Goal: Information Seeking & Learning: Learn about a topic

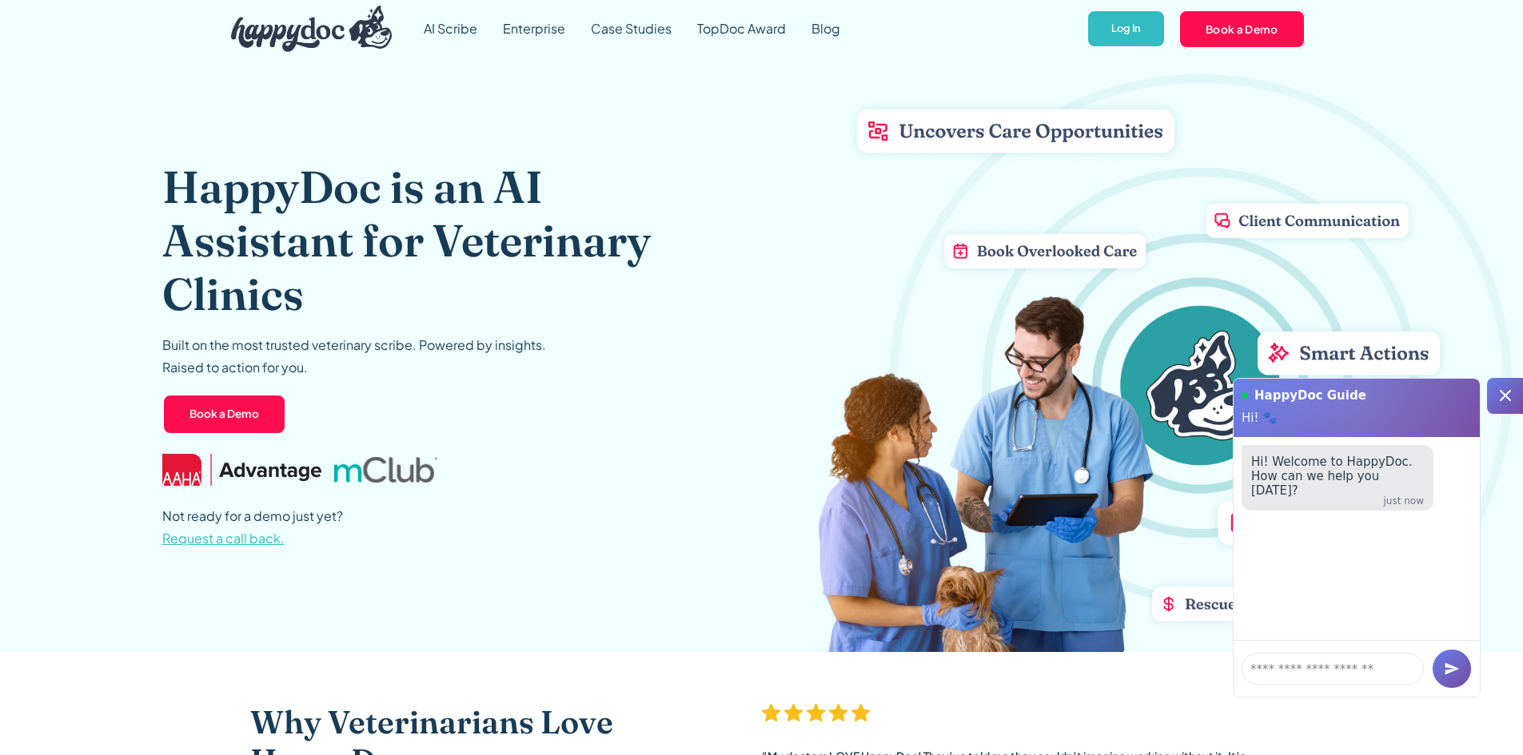
click at [1514, 384] on div at bounding box center [1505, 396] width 36 height 36
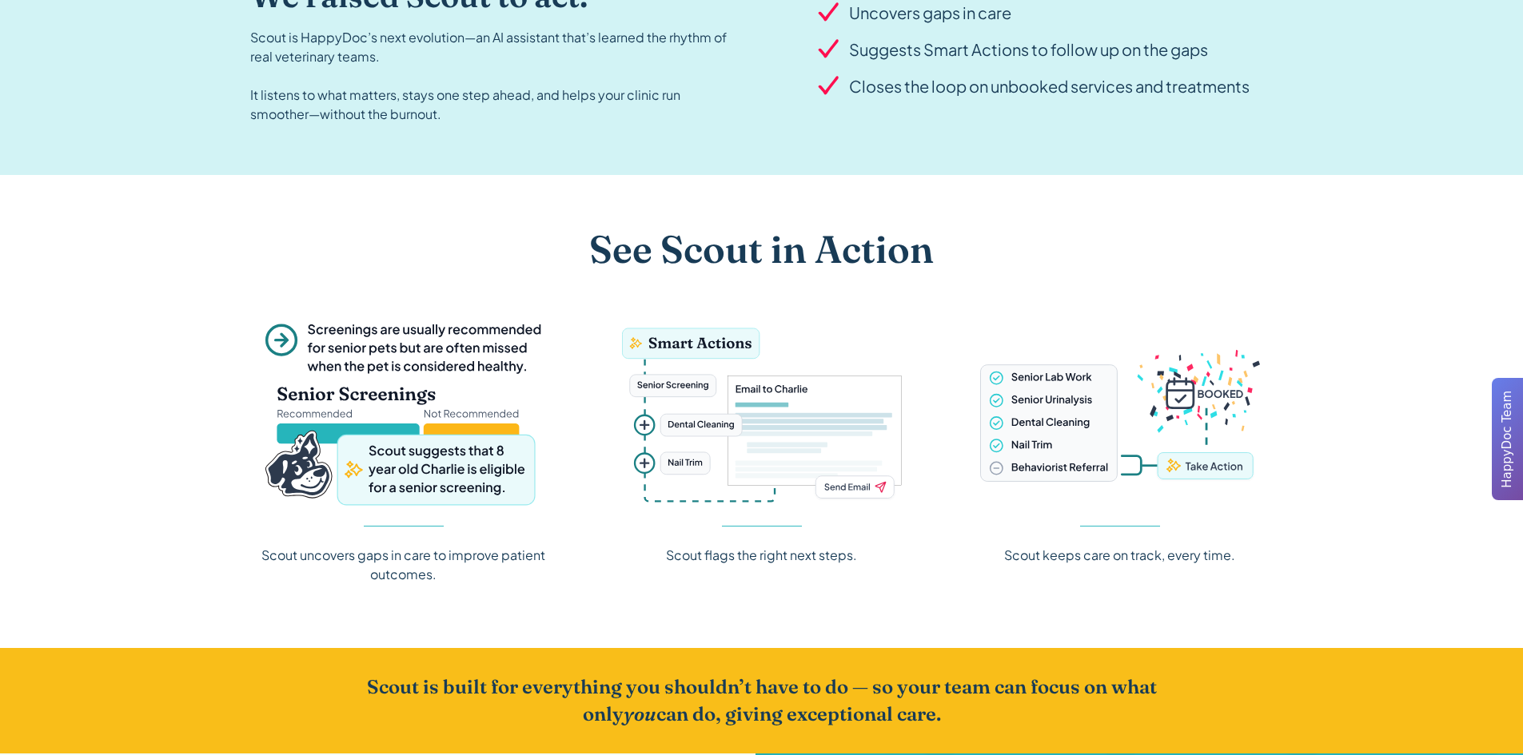
scroll to position [1758, 0]
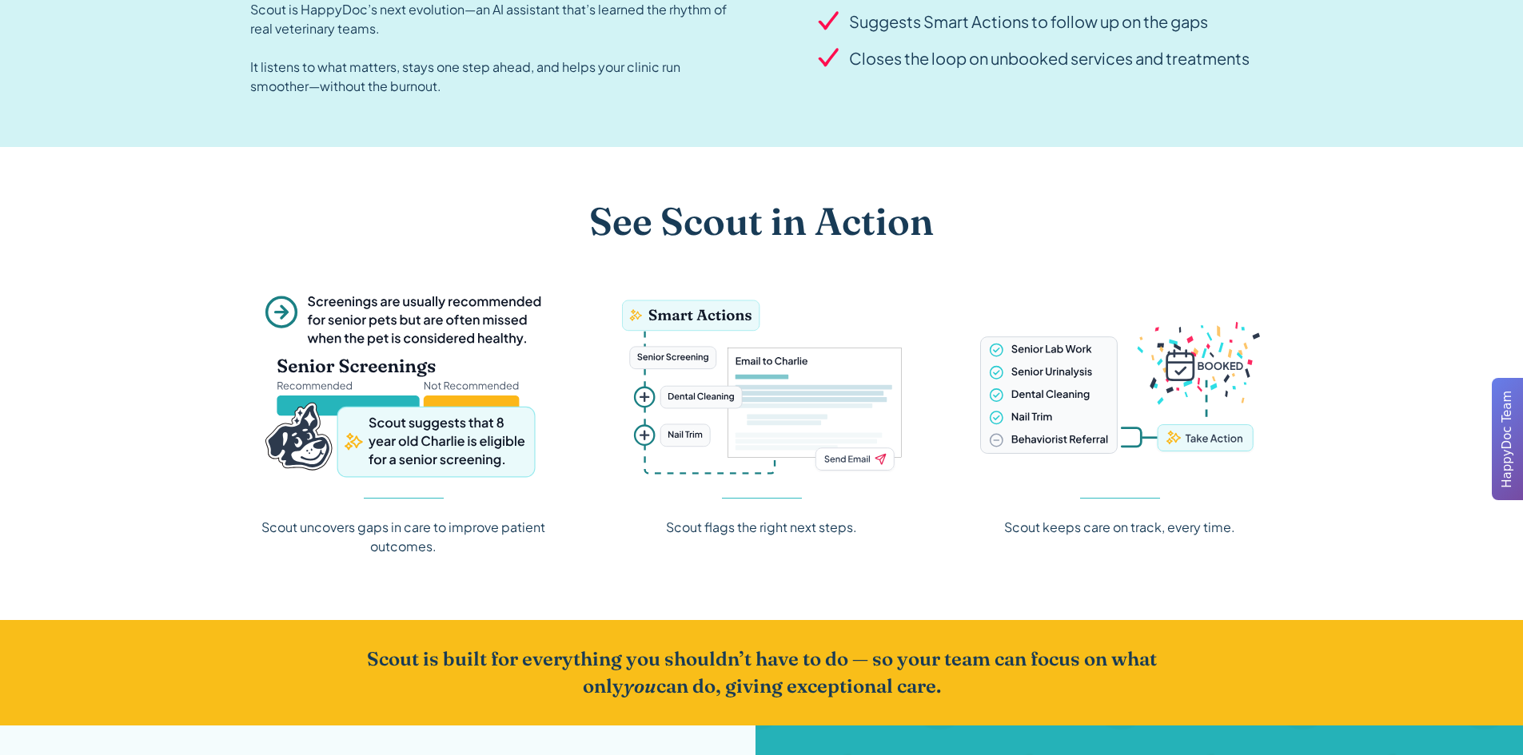
click at [436, 368] on img at bounding box center [404, 387] width 280 height 184
click at [421, 524] on div "Scout uncovers gaps in care to improve patient outcomes." at bounding box center [403, 537] width 307 height 38
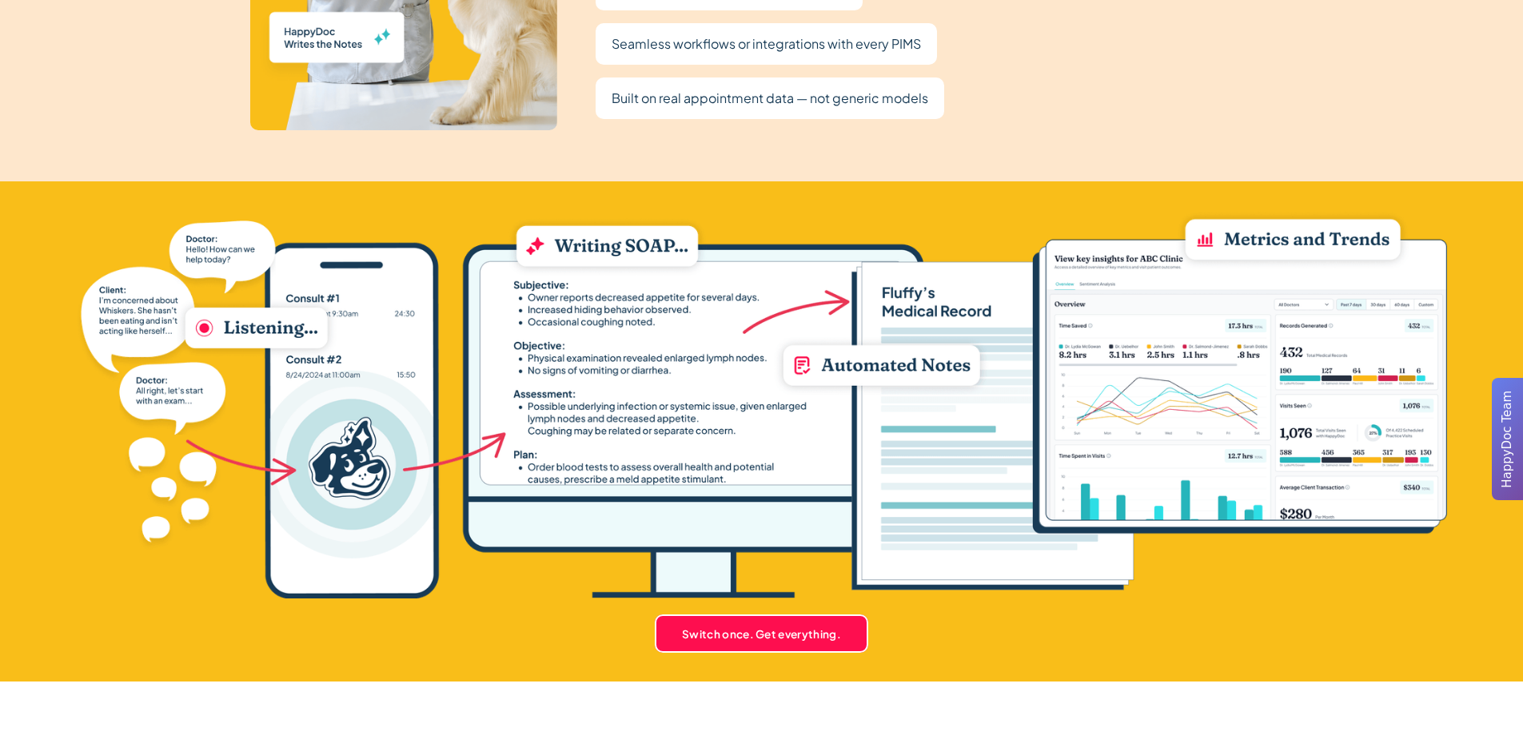
scroll to position [3277, 0]
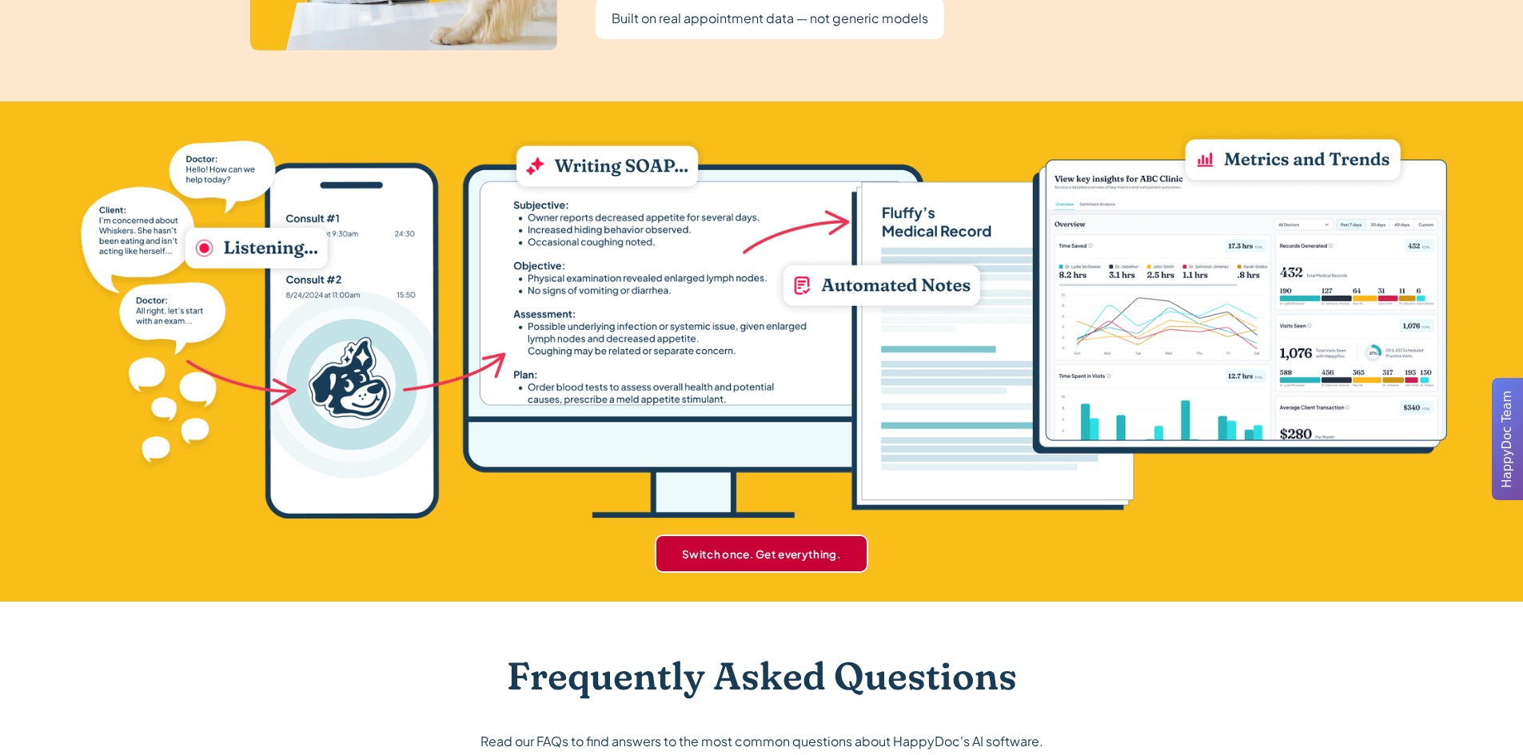
click at [761, 561] on link "Switch once. Get everything." at bounding box center [761, 554] width 213 height 38
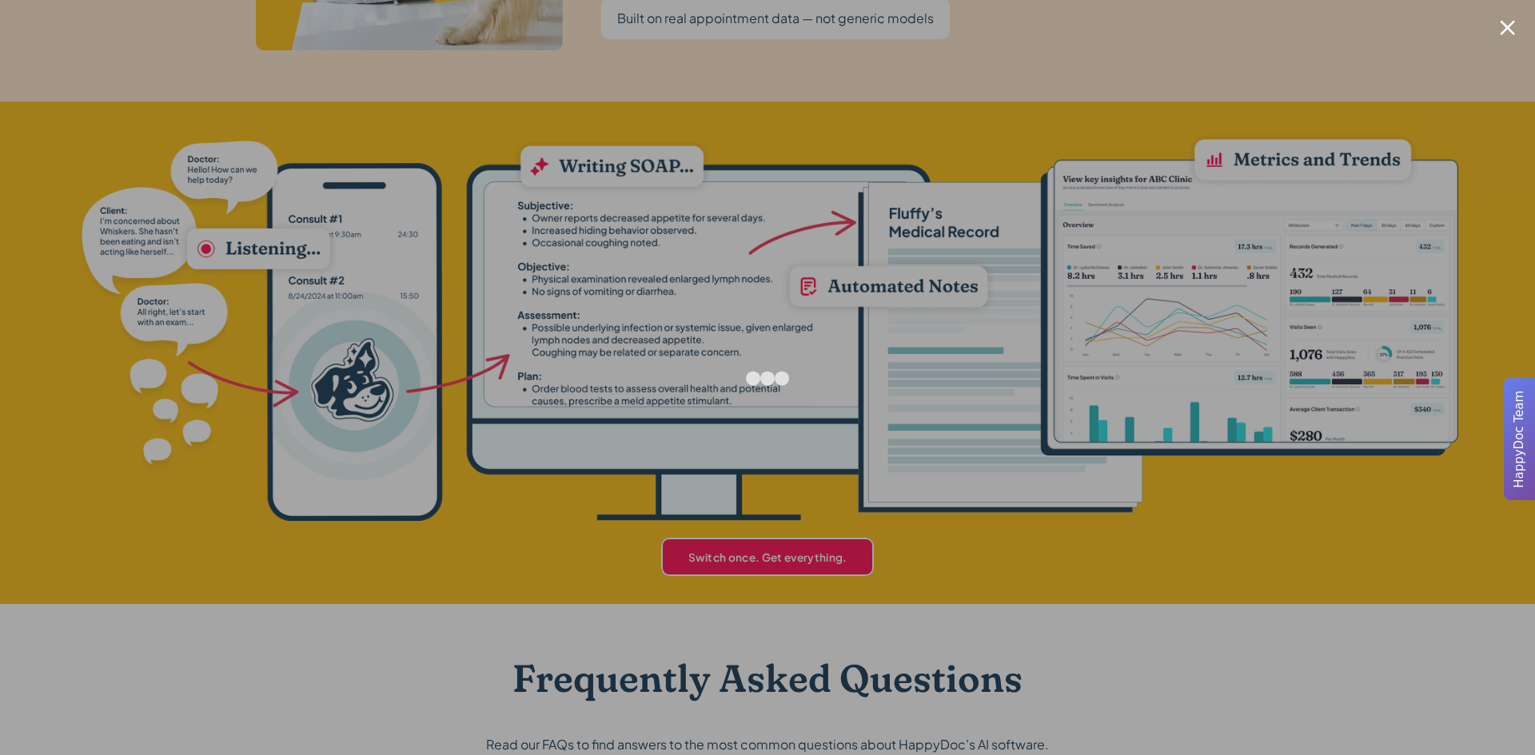
click at [1504, 26] on div at bounding box center [1506, 27] width 15 height 15
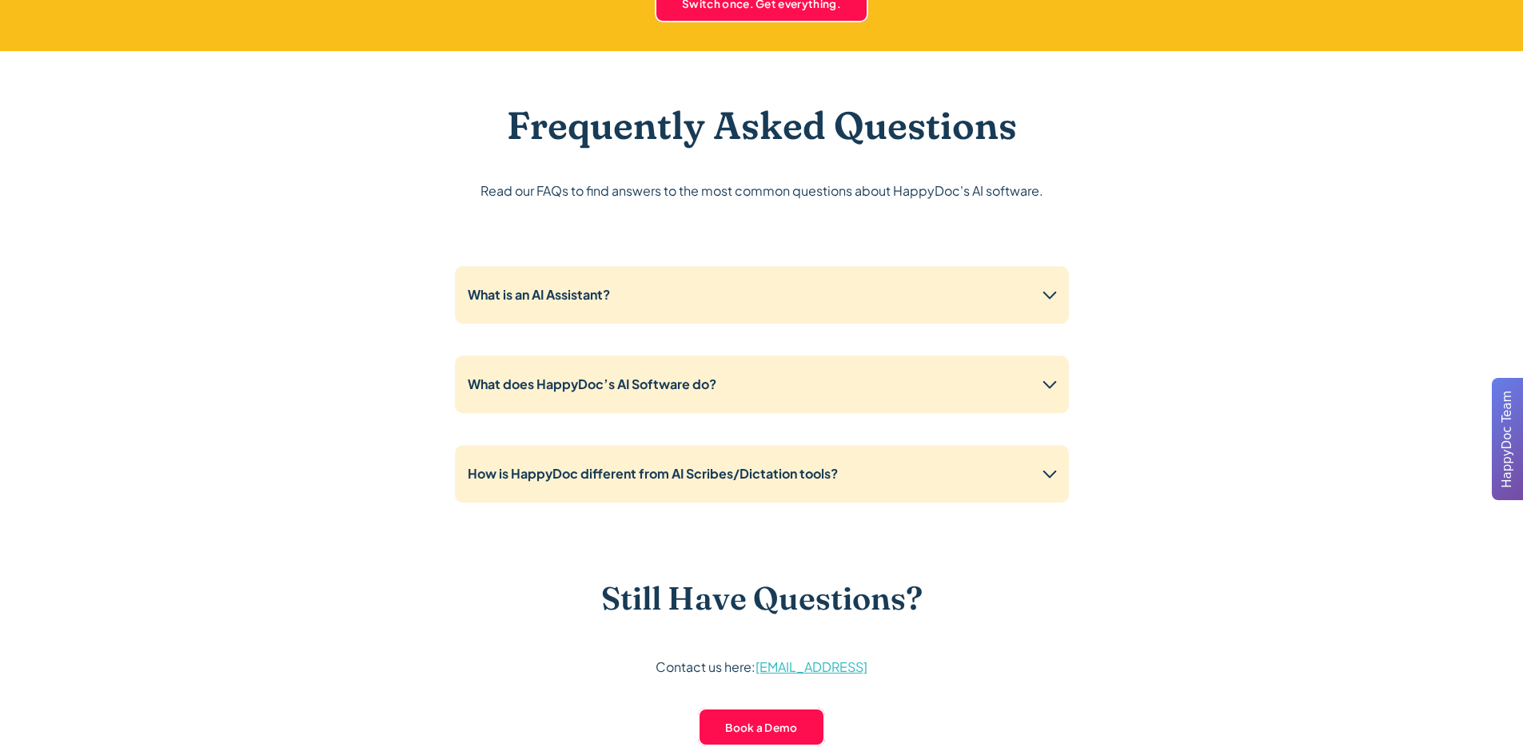
scroll to position [3837, 0]
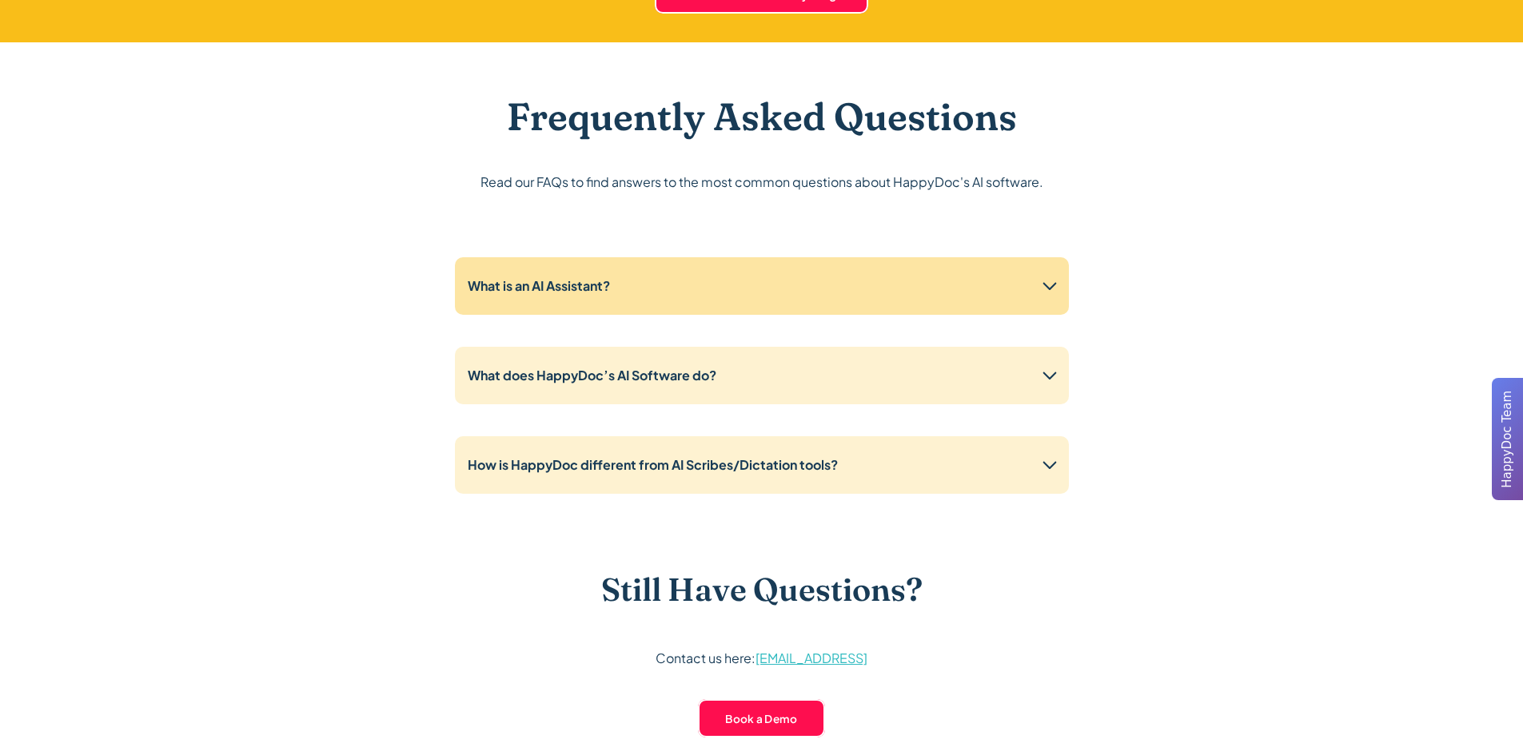
click at [897, 284] on div "What is an AI Assistant?" at bounding box center [762, 286] width 614 height 58
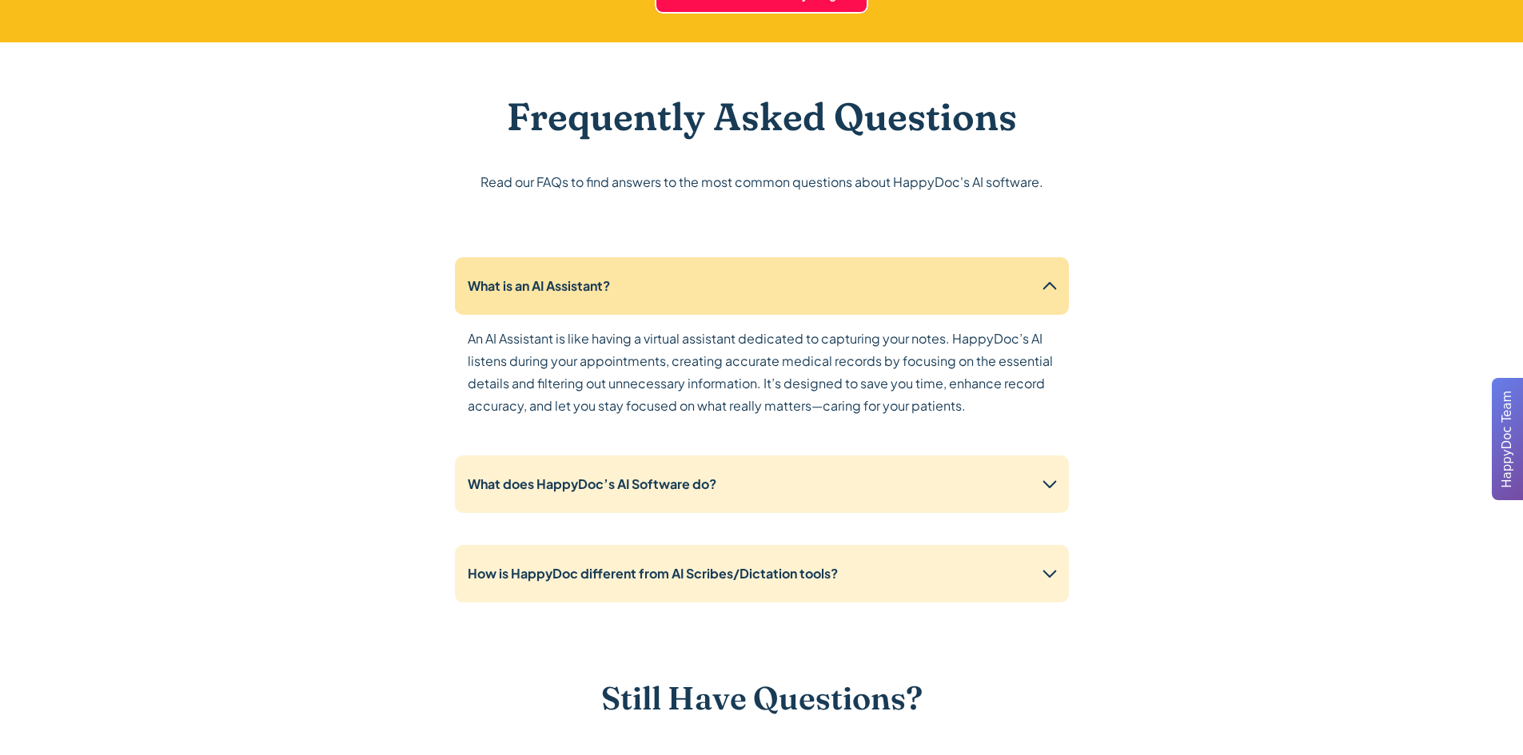
click at [894, 284] on div "What is an AI Assistant?" at bounding box center [762, 286] width 614 height 58
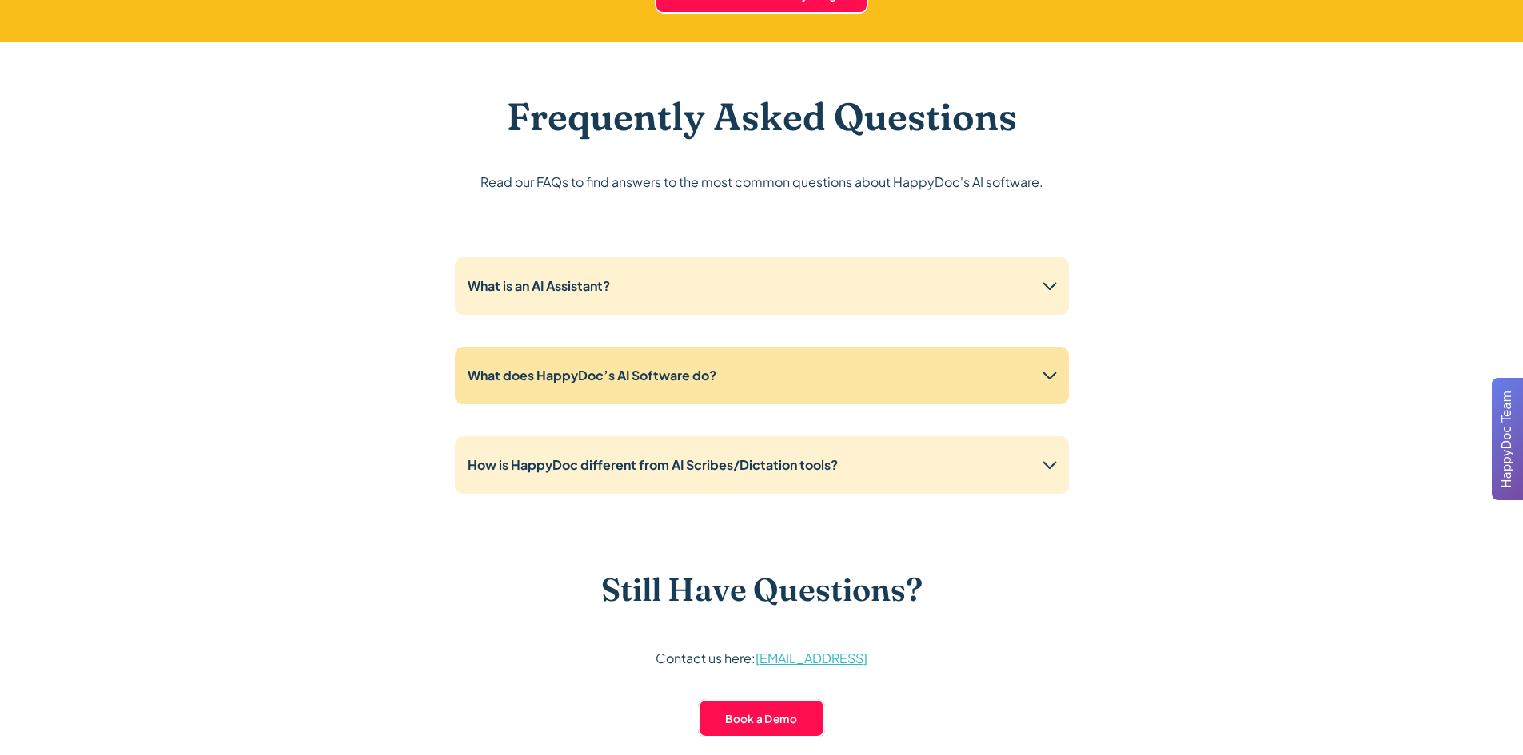
click at [863, 368] on div "What does HappyDoc’s AI Software do?" at bounding box center [762, 376] width 614 height 58
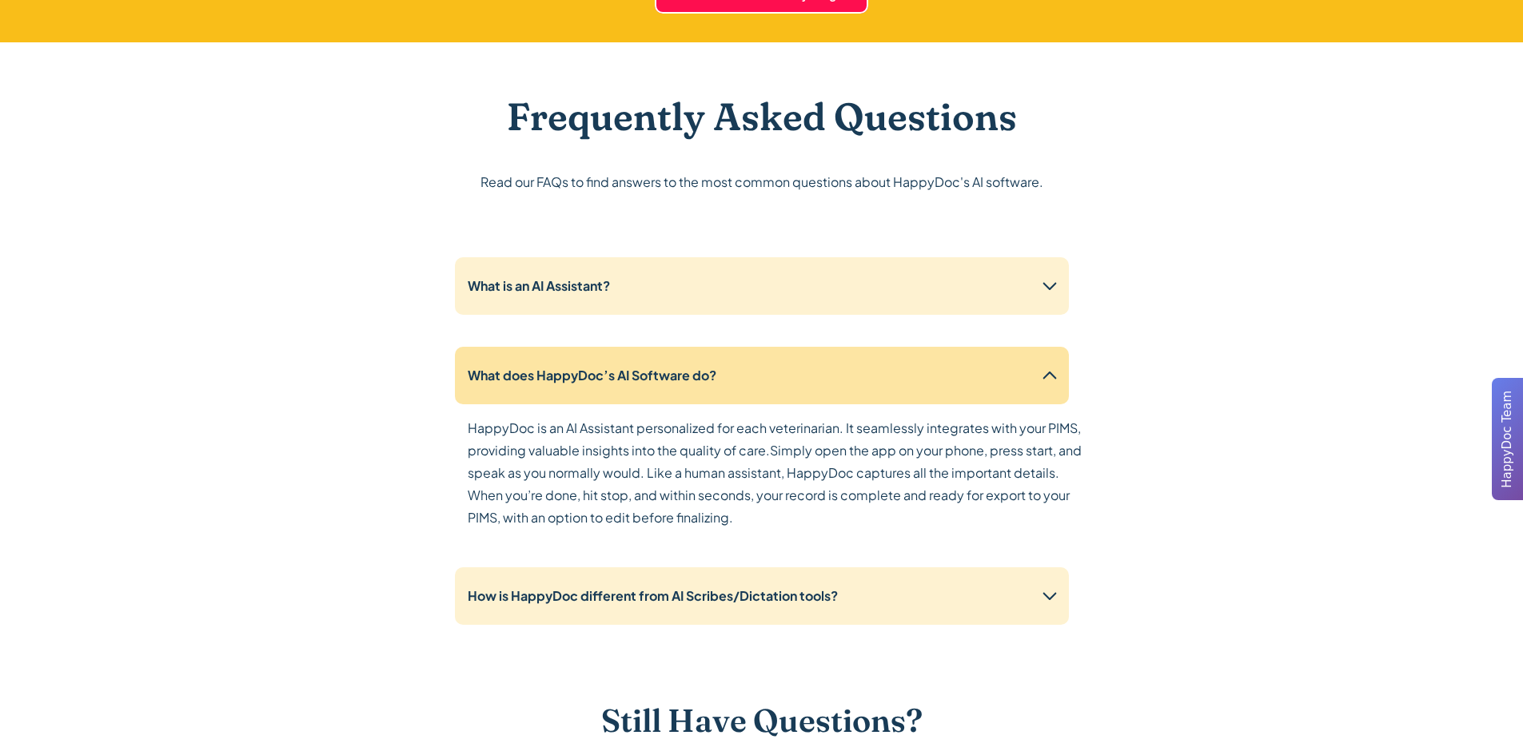
click at [863, 368] on div "What does HappyDoc’s AI Software do?" at bounding box center [762, 376] width 614 height 58
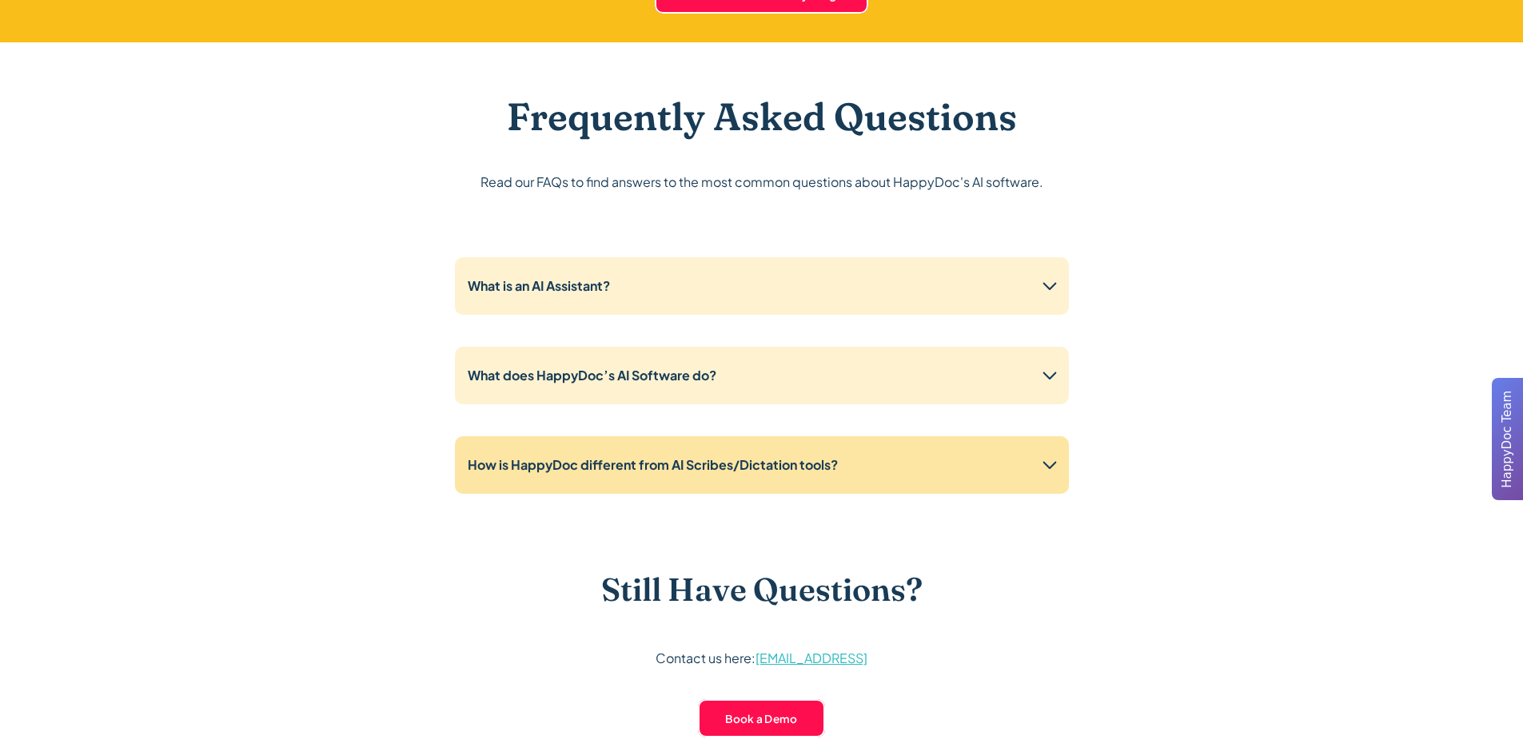
click at [872, 449] on div "How is HappyDoc different from AI Scribes/Dictation tools?" at bounding box center [762, 465] width 614 height 58
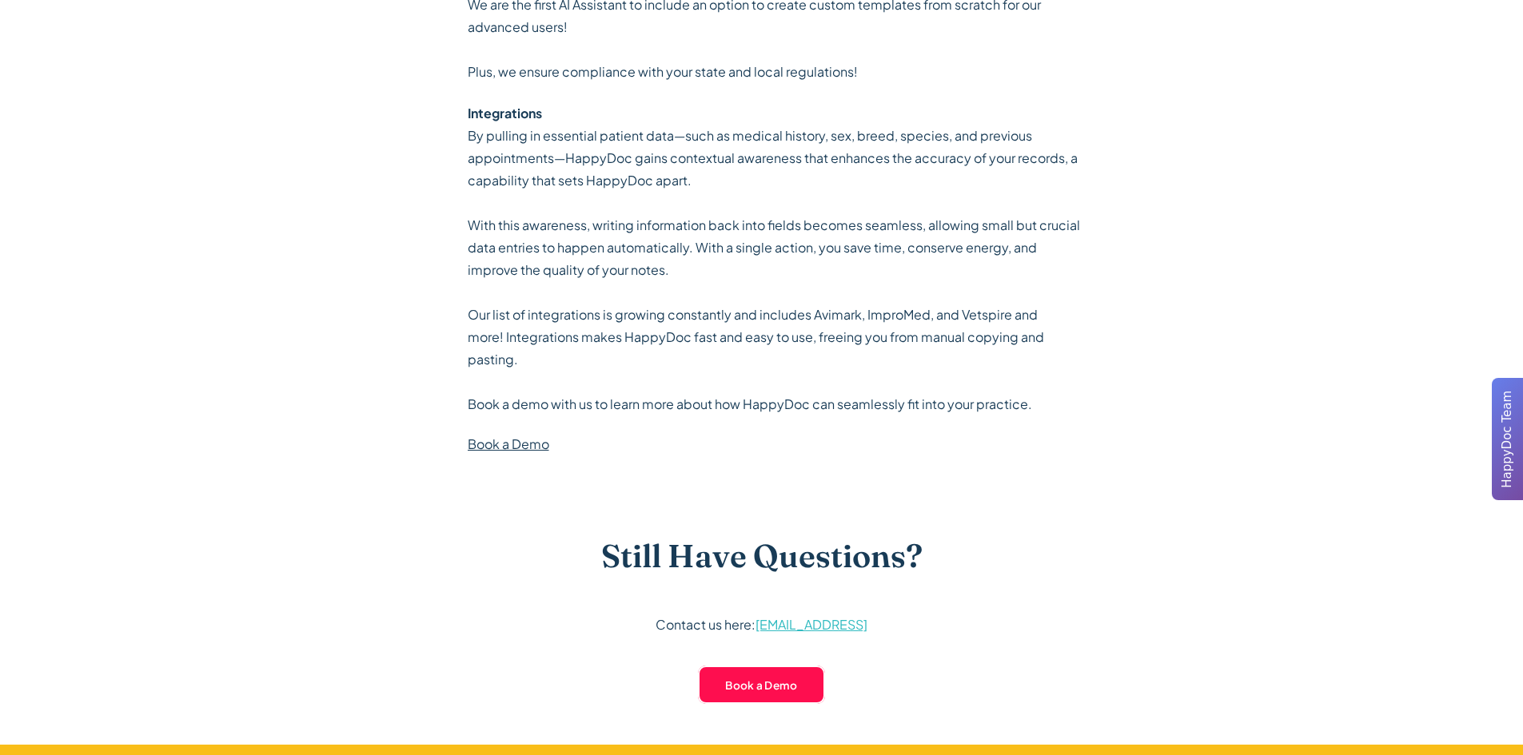
scroll to position [4556, 0]
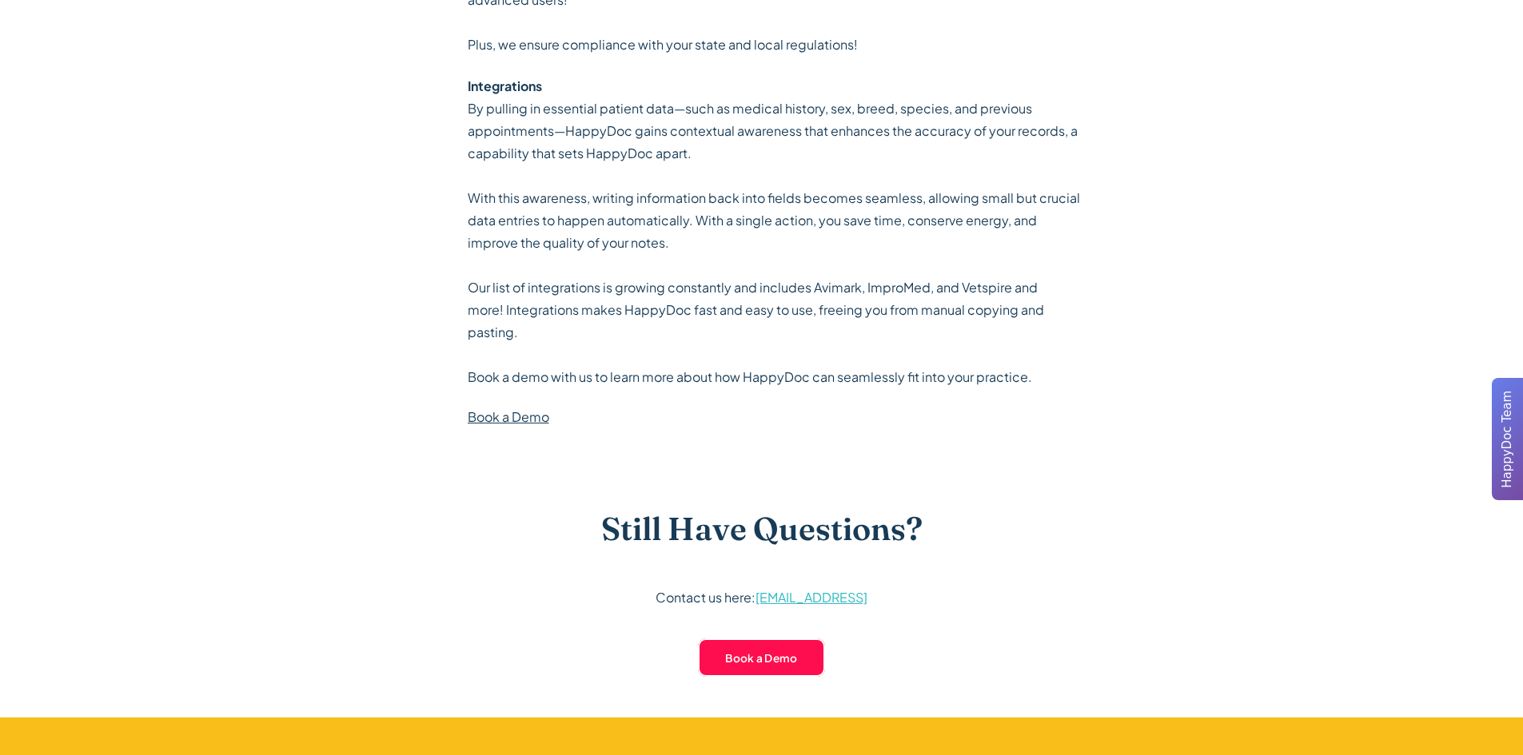
click at [517, 419] on link "Book a Demo" at bounding box center [509, 416] width 82 height 17
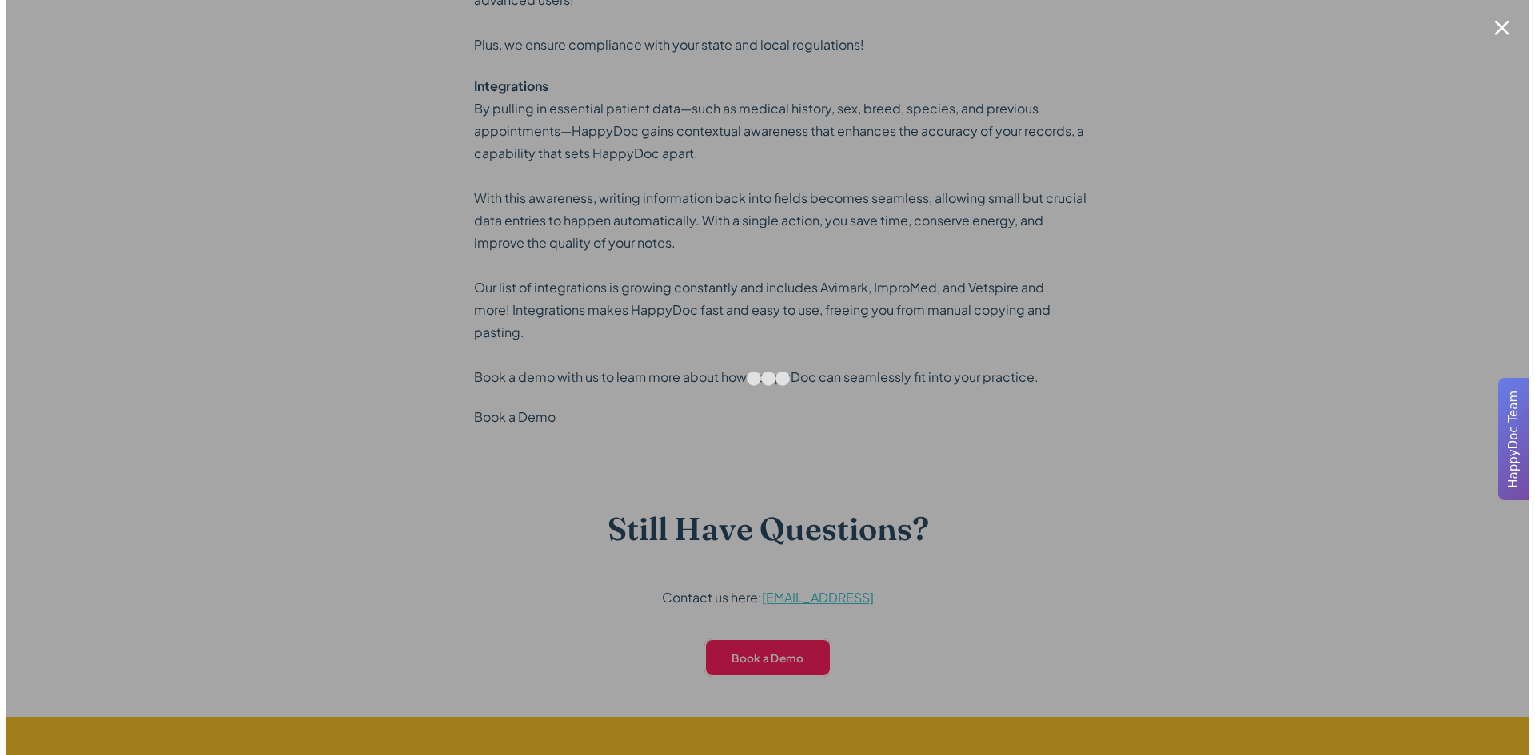
scroll to position [4559, 0]
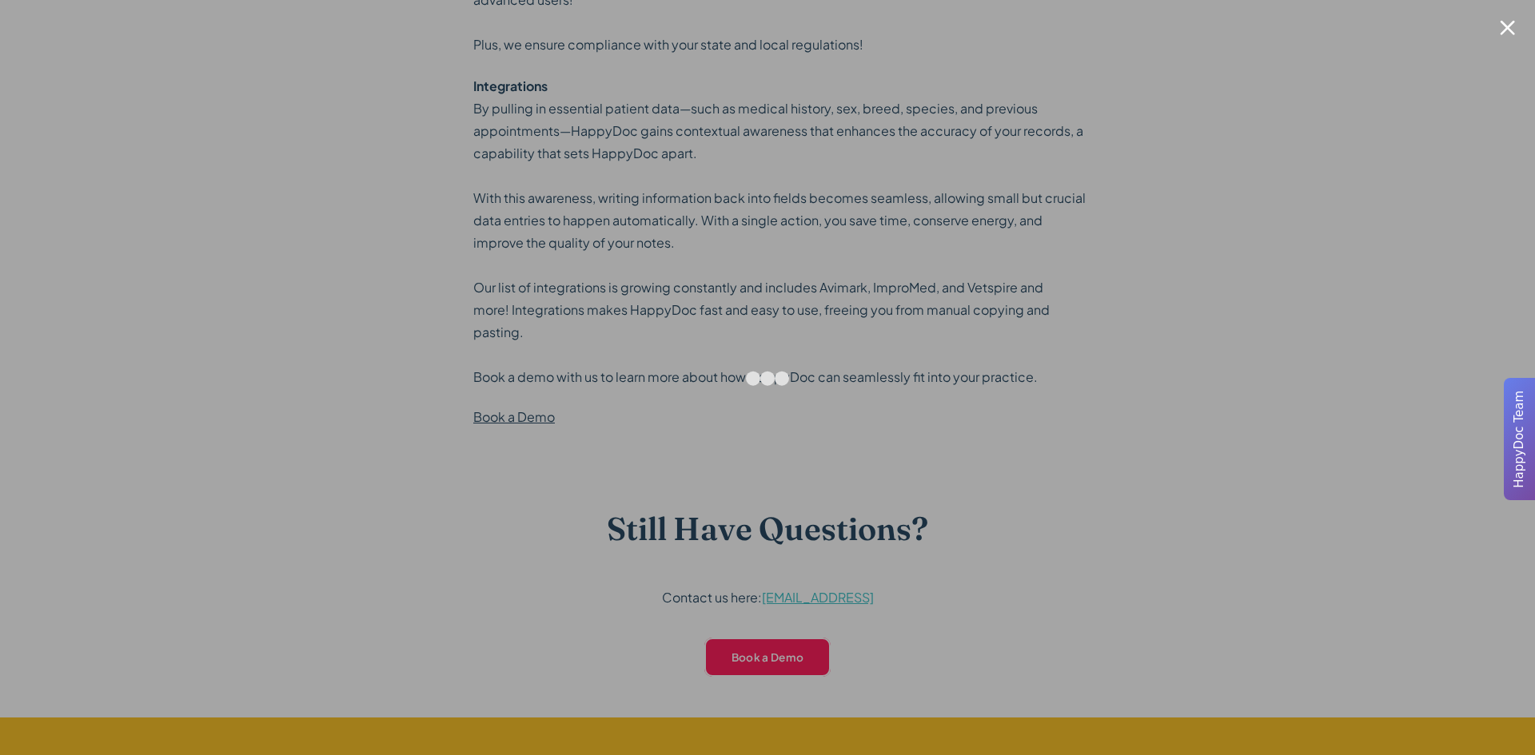
click at [1510, 22] on div at bounding box center [1506, 27] width 15 height 15
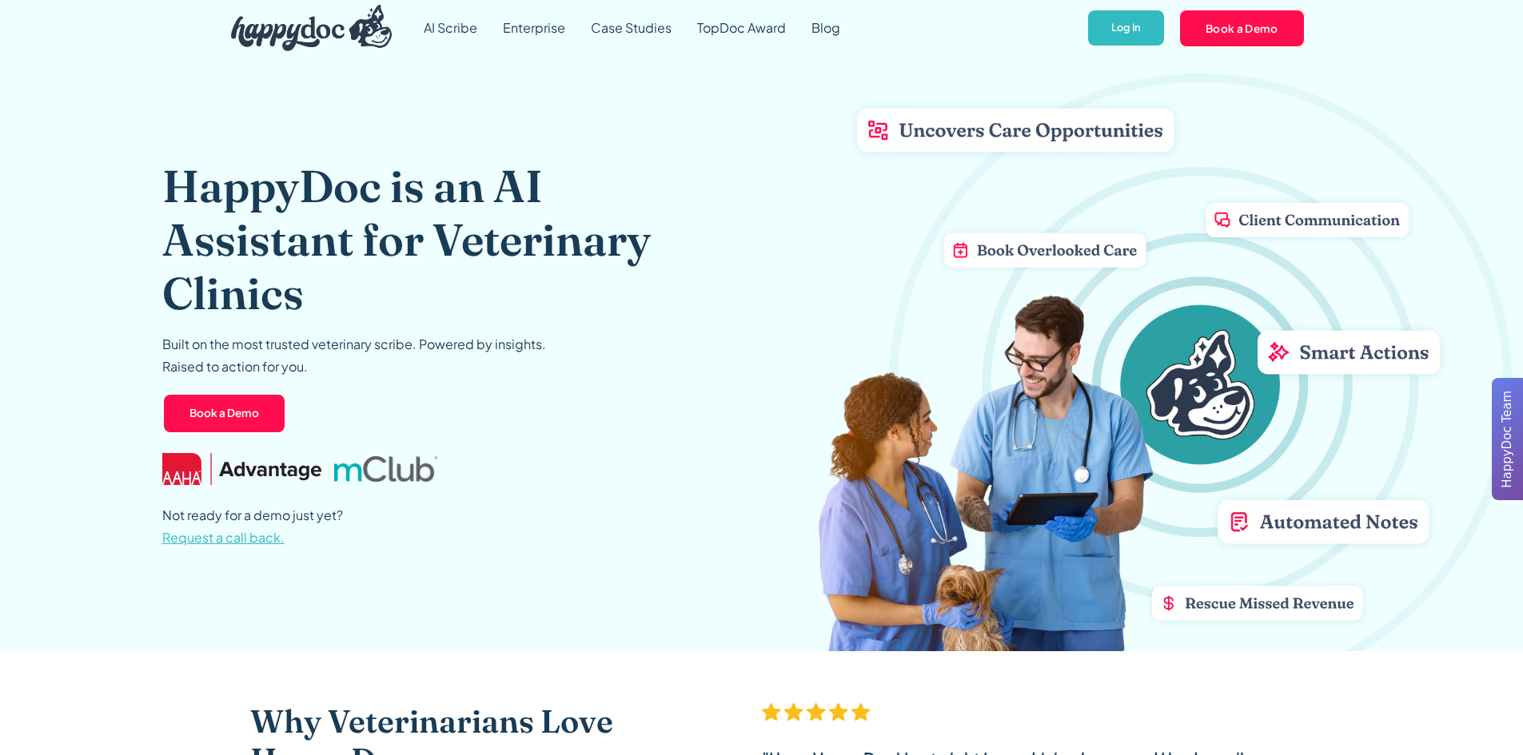
scroll to position [0, 0]
click at [472, 31] on link "AI Scribe" at bounding box center [450, 29] width 79 height 58
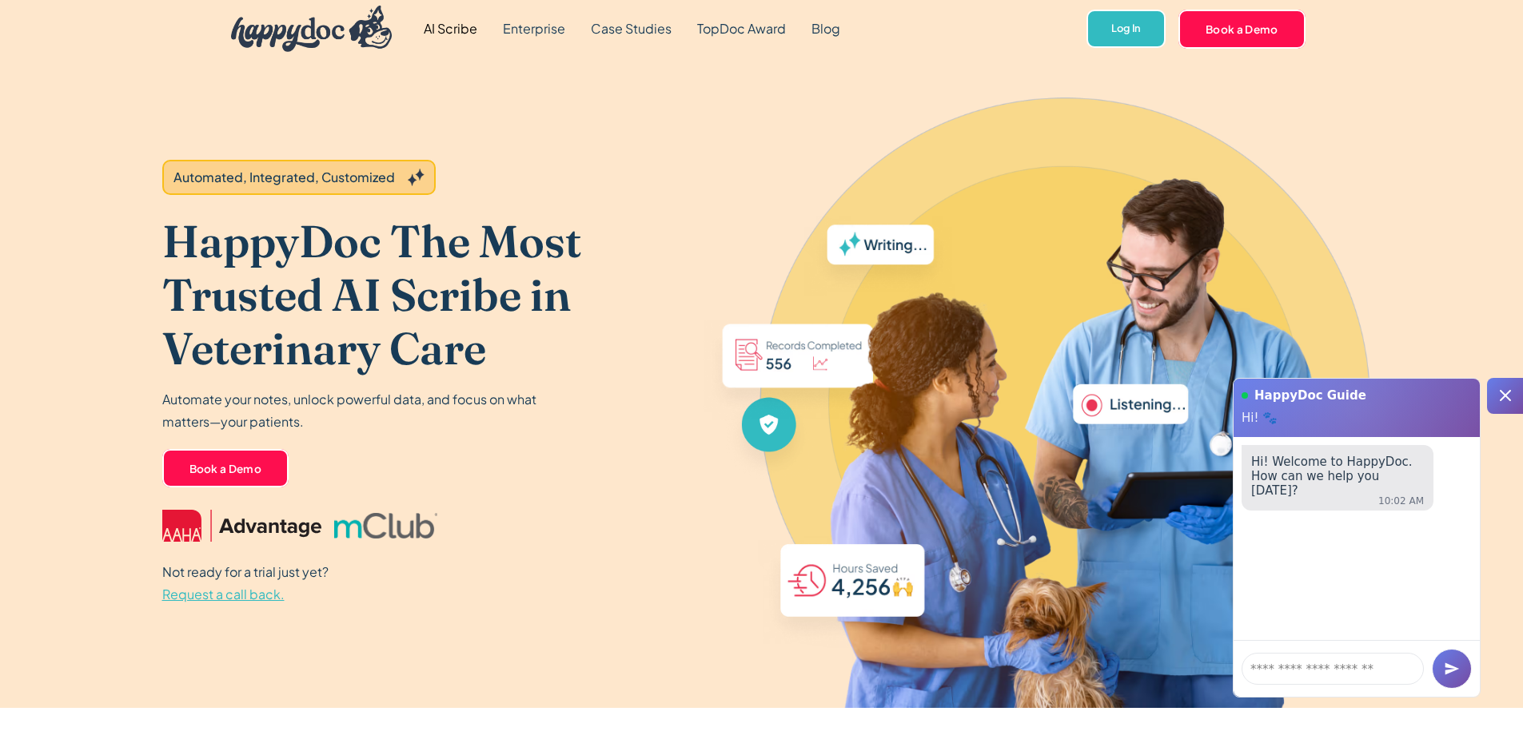
click at [1516, 396] on div at bounding box center [1505, 396] width 36 height 36
